Goal: Find specific page/section: Find specific page/section

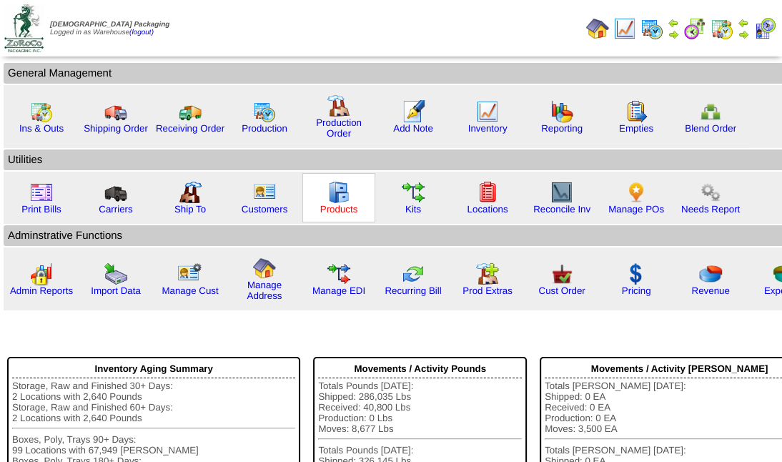
click at [330, 209] on link "Products" at bounding box center [339, 209] width 38 height 11
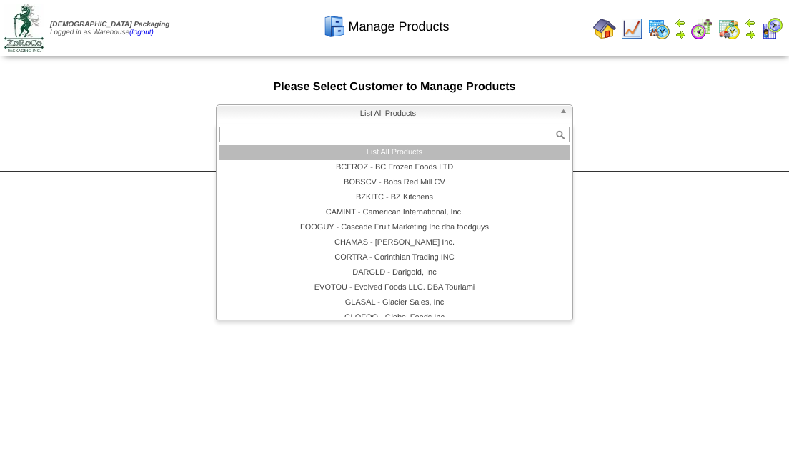
click at [375, 117] on span "List All Products" at bounding box center [388, 113] width 332 height 17
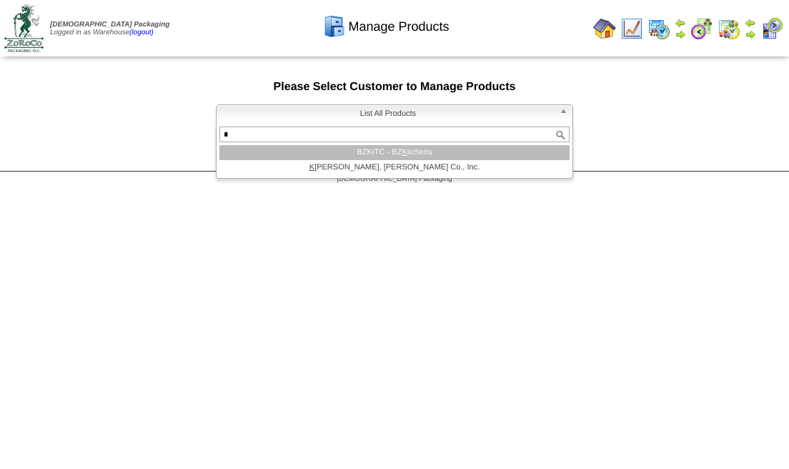
type input "*"
click at [382, 149] on li "BZKITC - BZ K itchens" at bounding box center [394, 152] width 350 height 15
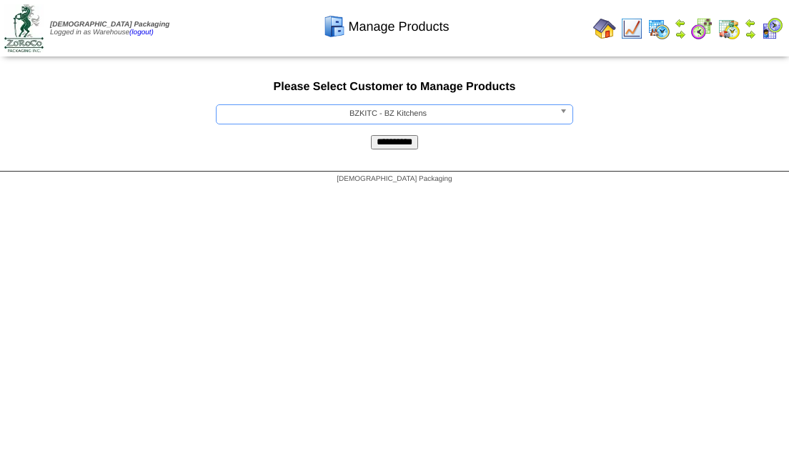
click at [387, 142] on input "**********" at bounding box center [394, 142] width 47 height 14
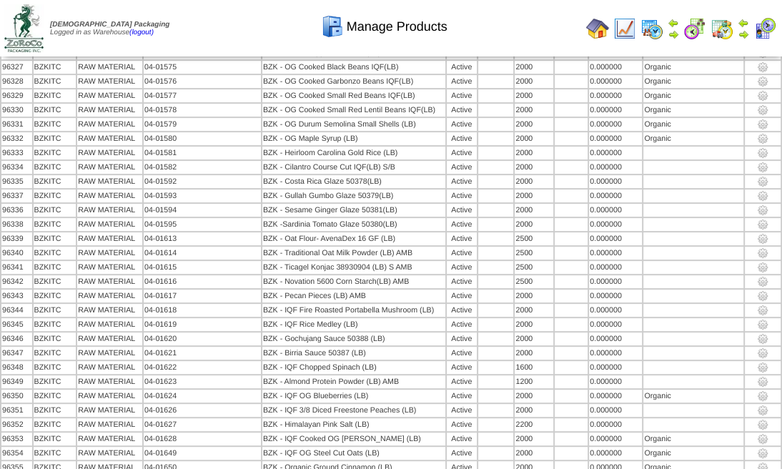
scroll to position [521, 0]
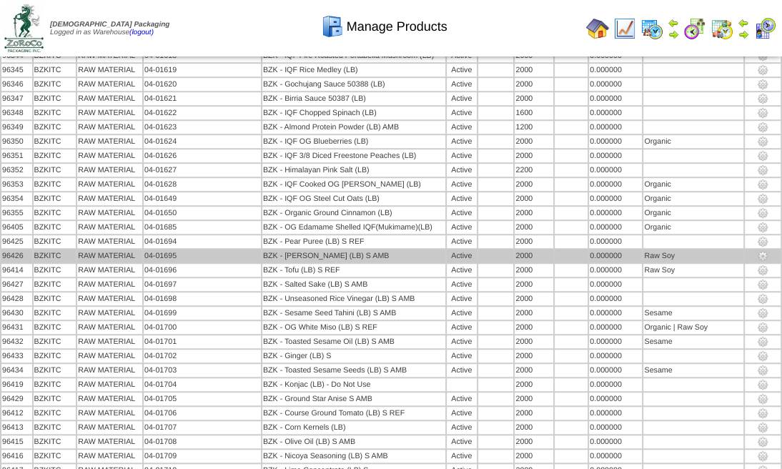
click at [379, 254] on td "BZK - [PERSON_NAME] (LB) S AMB" at bounding box center [353, 255] width 183 height 13
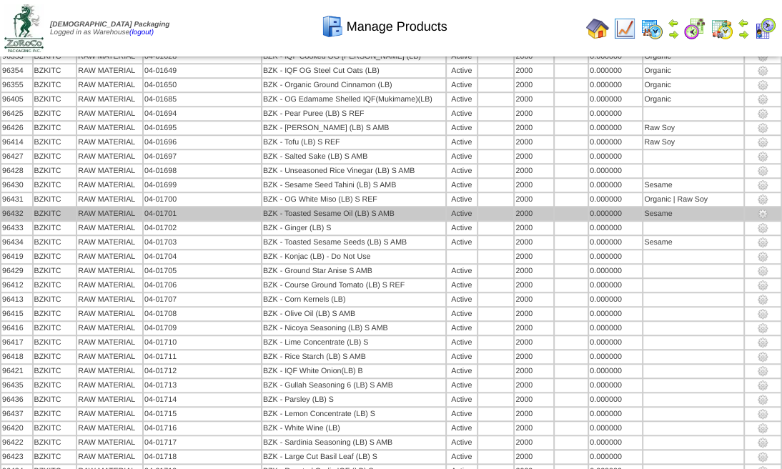
scroll to position [664, 0]
